Goal: Task Accomplishment & Management: Manage account settings

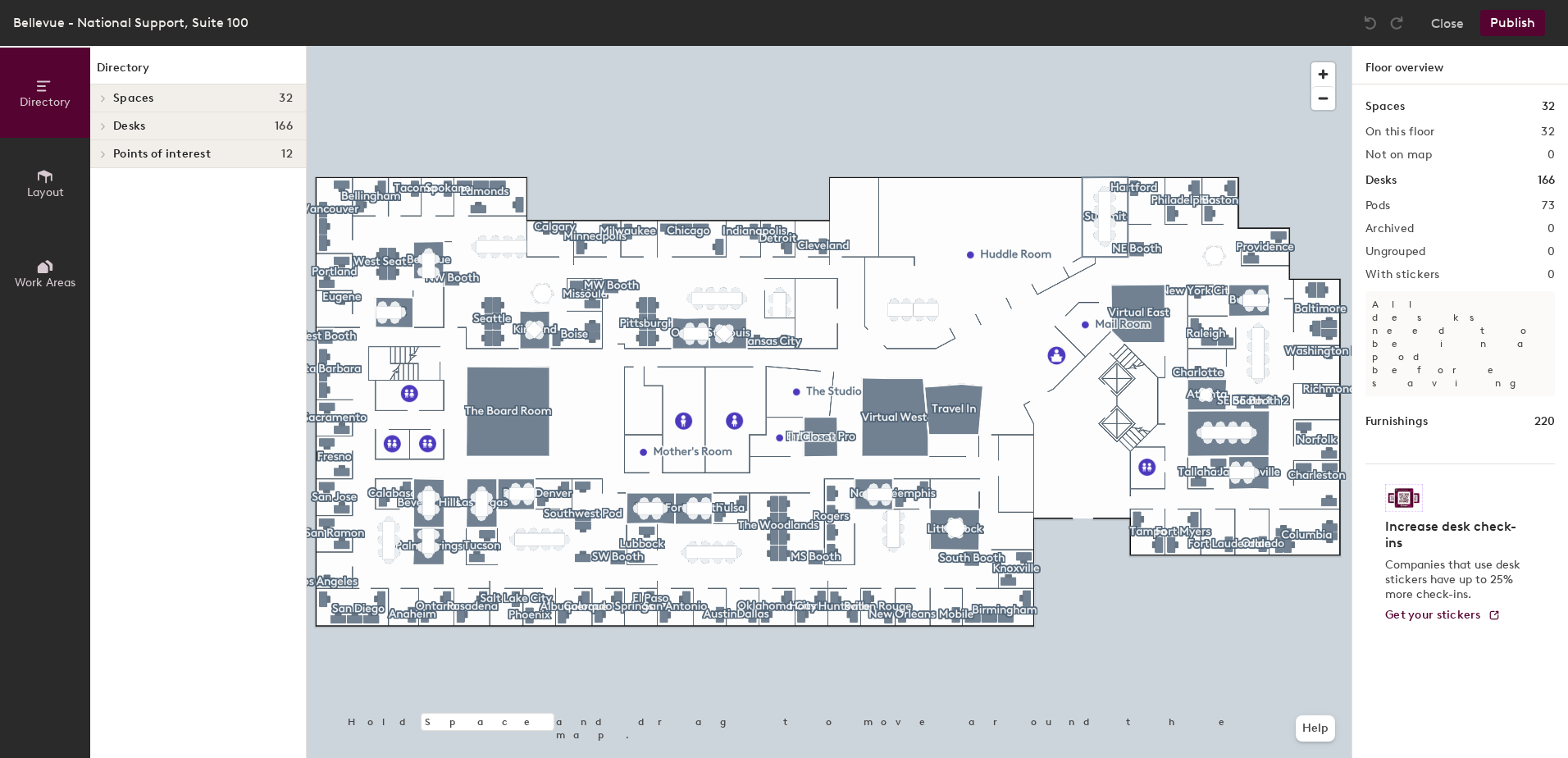
click at [67, 184] on button "Layout" at bounding box center [45, 183] width 91 height 91
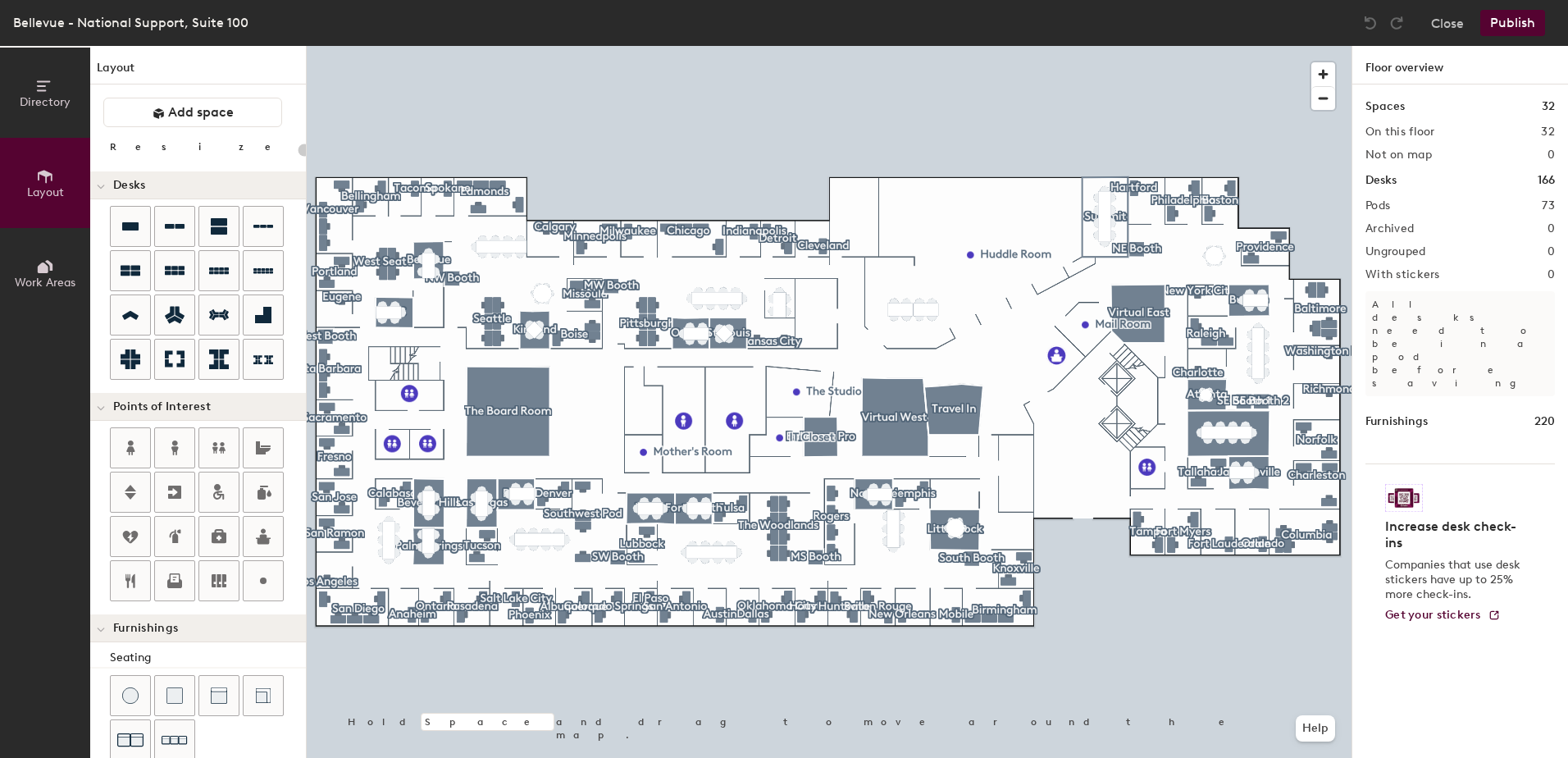
click at [41, 110] on button "Directory" at bounding box center [45, 93] width 91 height 91
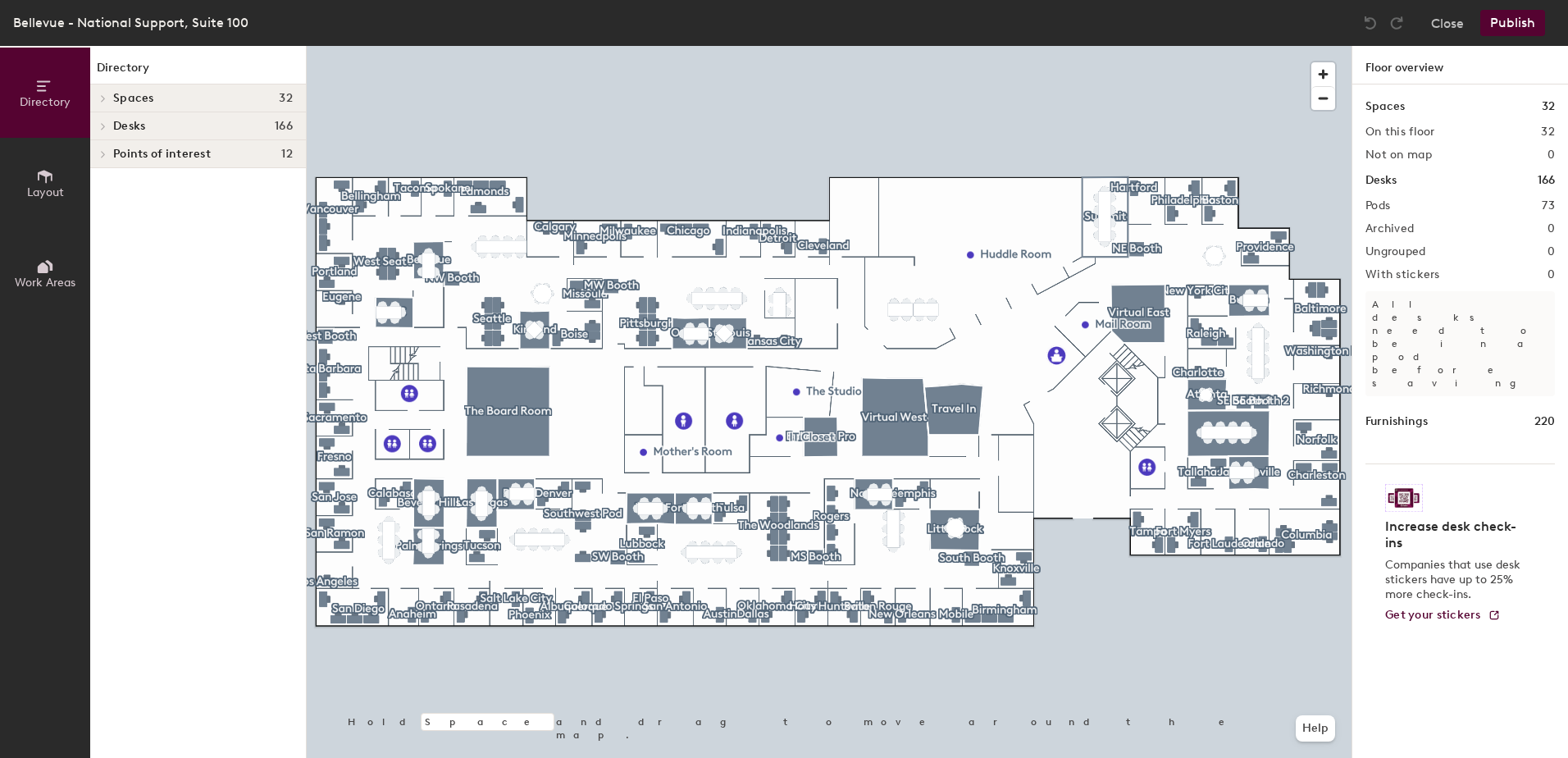
click at [134, 118] on div "Desks 166" at bounding box center [198, 126] width 216 height 28
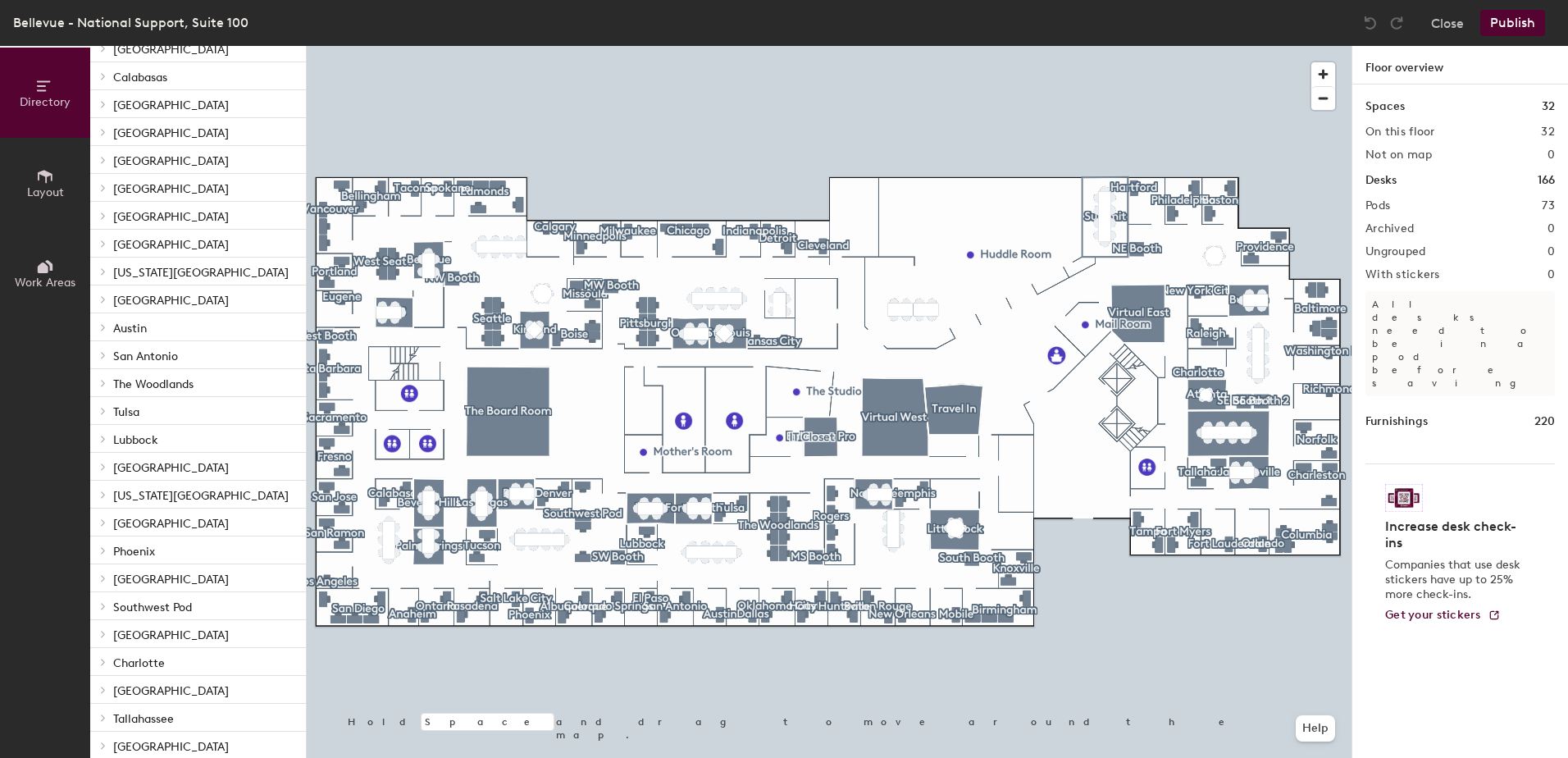
scroll to position [721, 0]
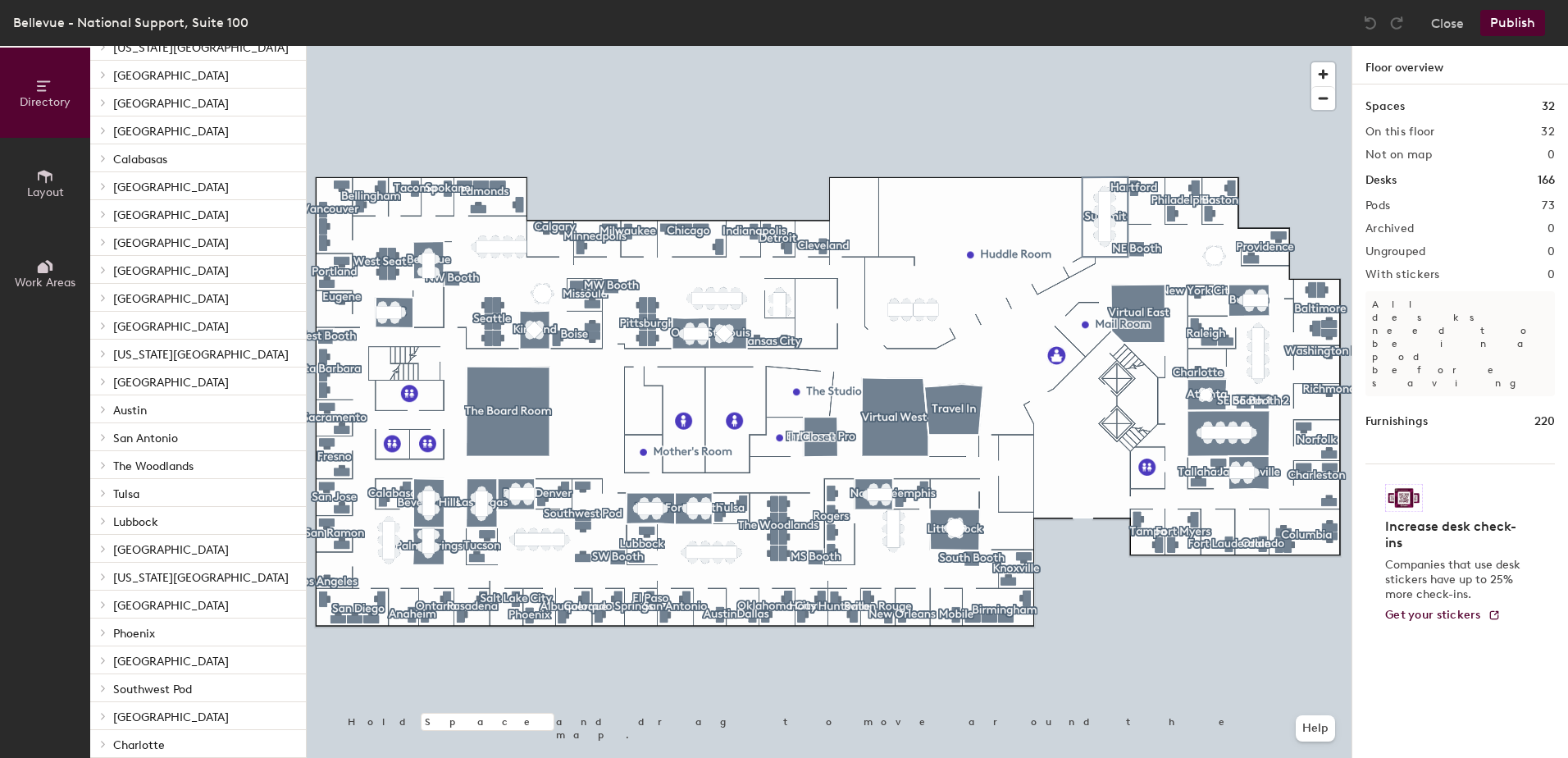
click at [132, 300] on span "[GEOGRAPHIC_DATA]" at bounding box center [171, 298] width 116 height 14
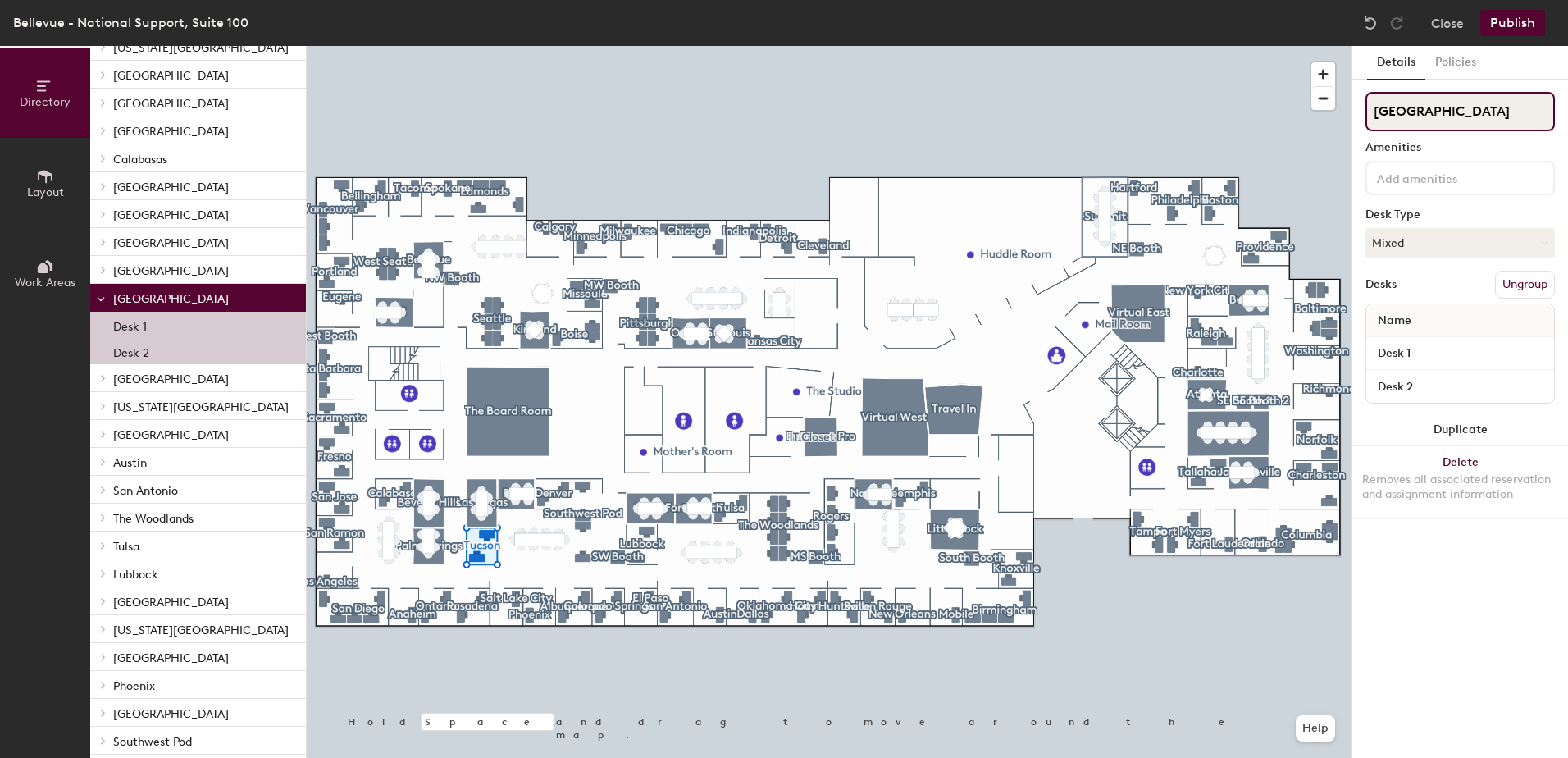
click at [1398, 111] on input "[GEOGRAPHIC_DATA]" at bounding box center [1460, 110] width 189 height 39
type input "Tuscon"
click at [1527, 24] on button "Publish" at bounding box center [1513, 23] width 65 height 26
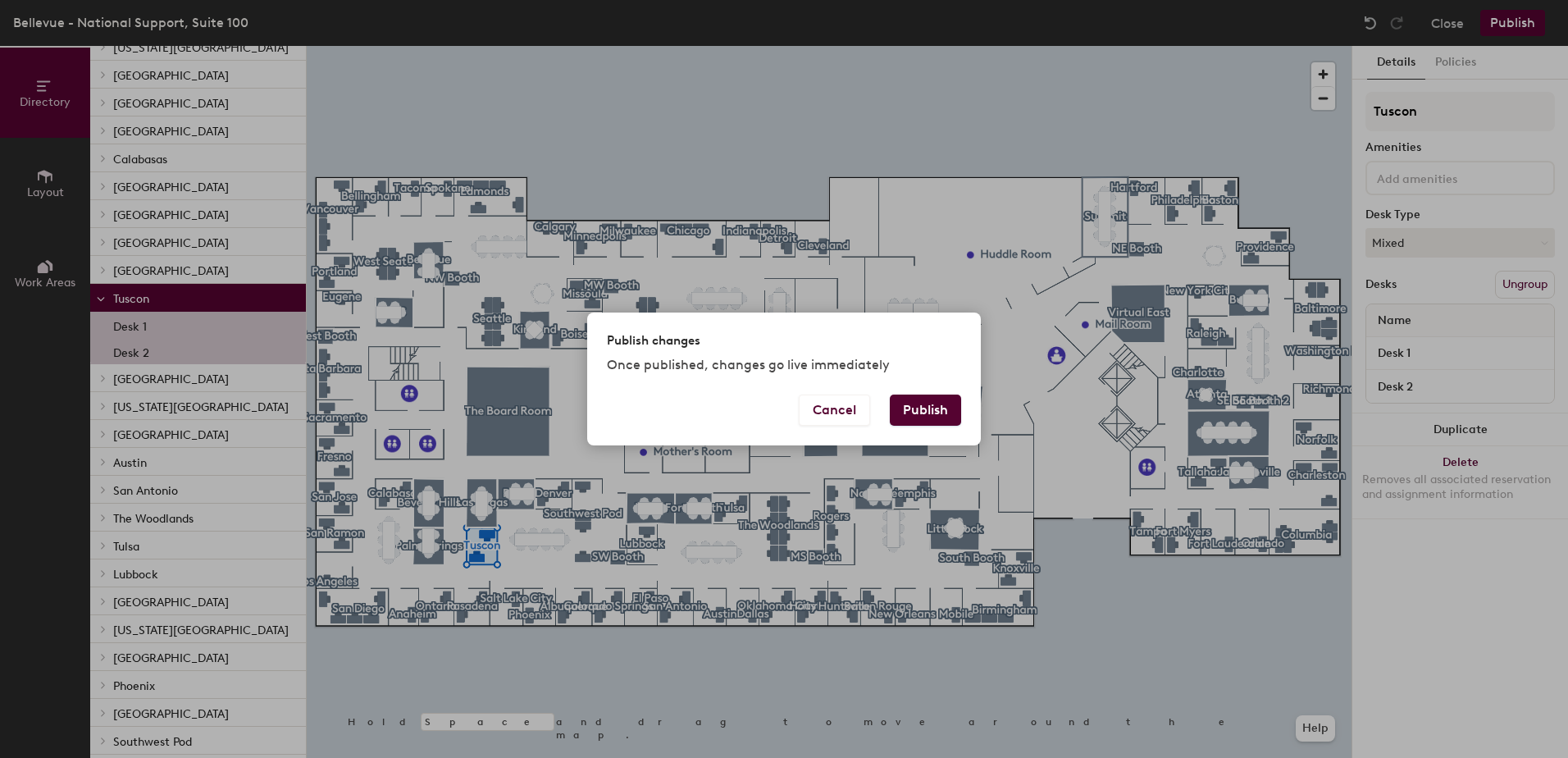
click at [928, 408] on button "Publish" at bounding box center [925, 410] width 72 height 31
